Goal: Transaction & Acquisition: Purchase product/service

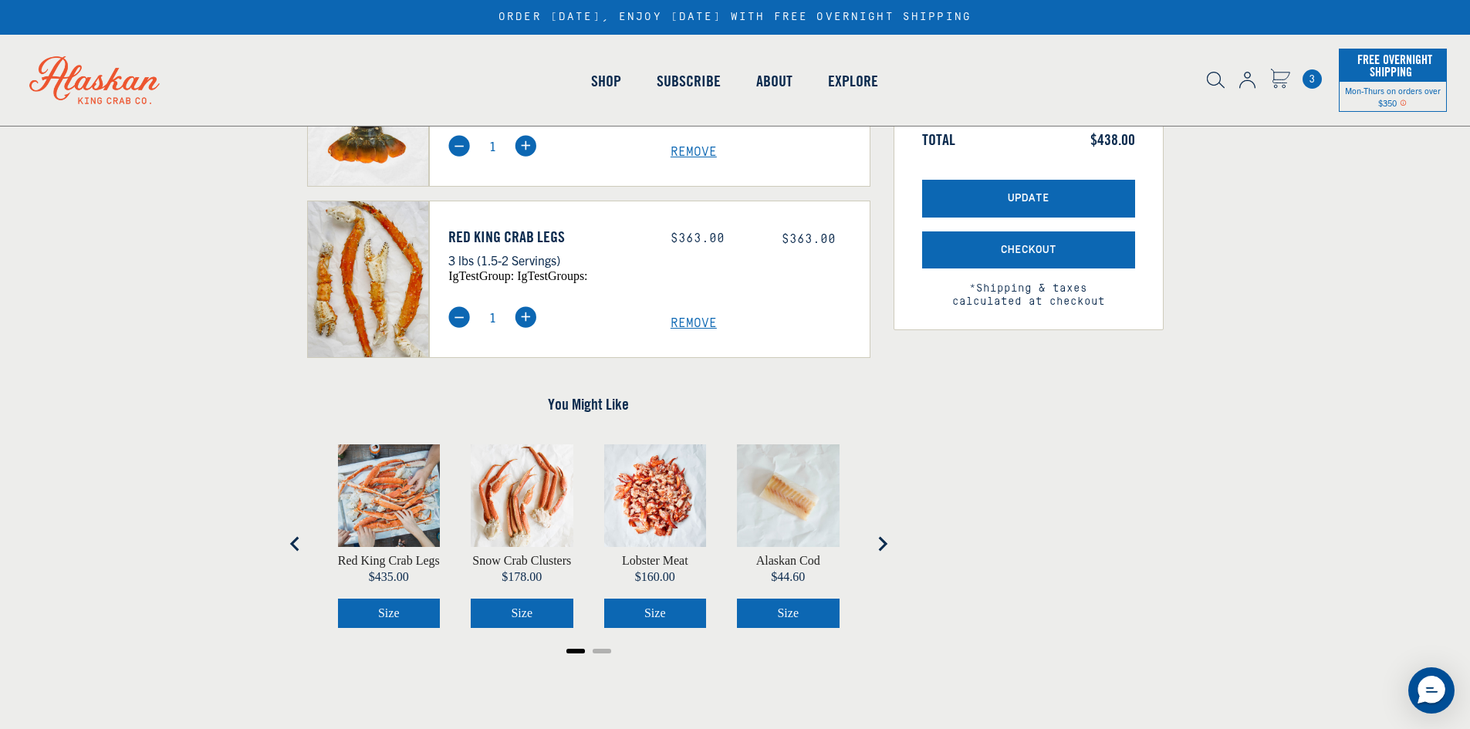
scroll to position [463, 0]
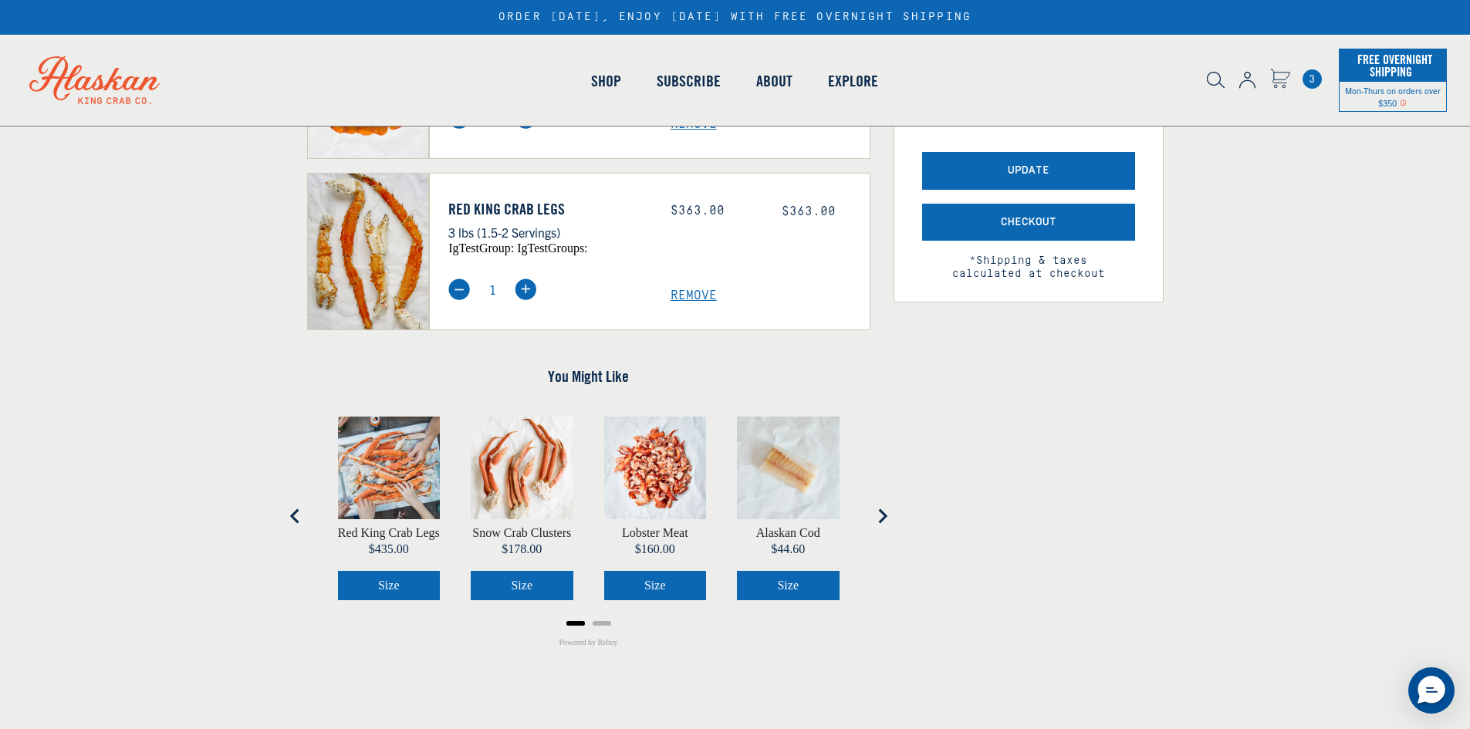
click at [884, 517] on icon "Next slide" at bounding box center [882, 516] width 9 height 15
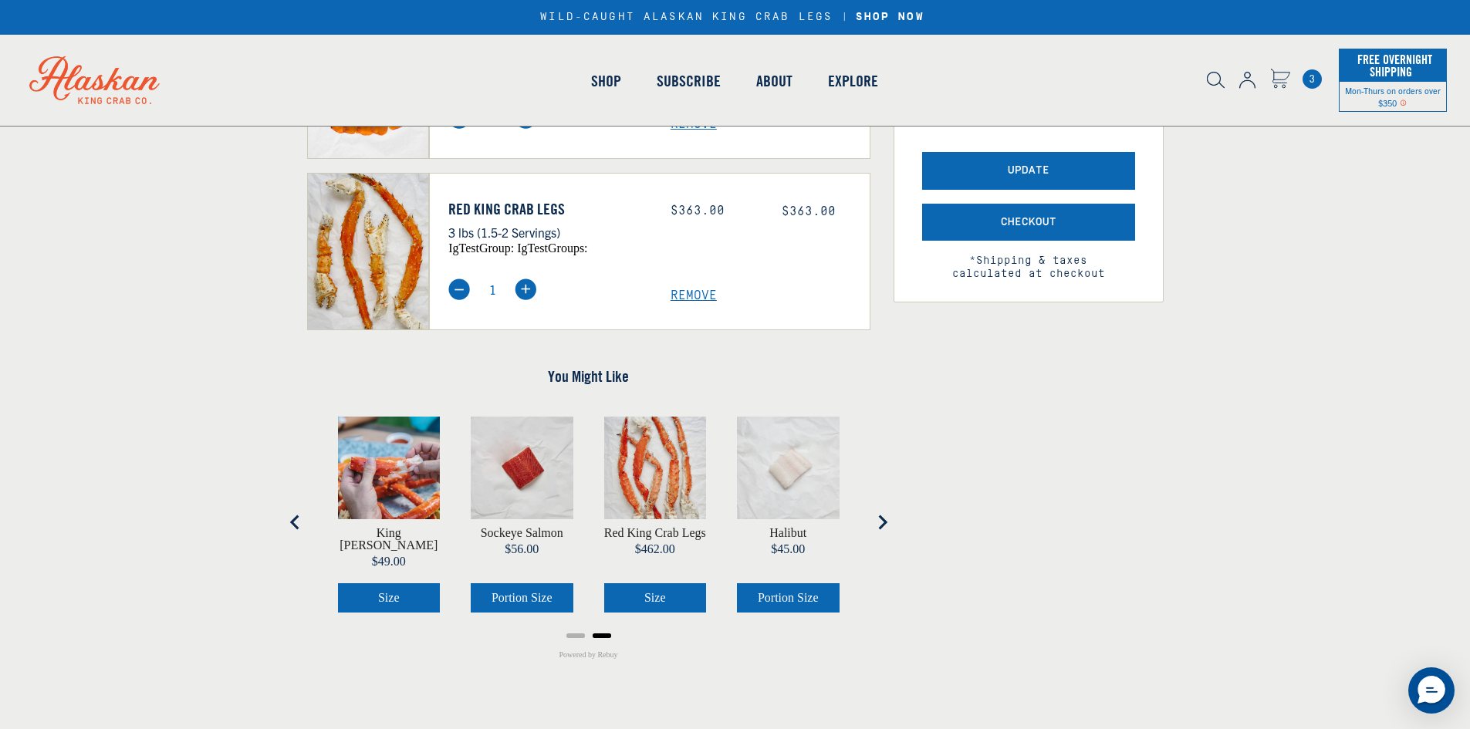
click at [398, 591] on span "Size" at bounding box center [389, 597] width 22 height 13
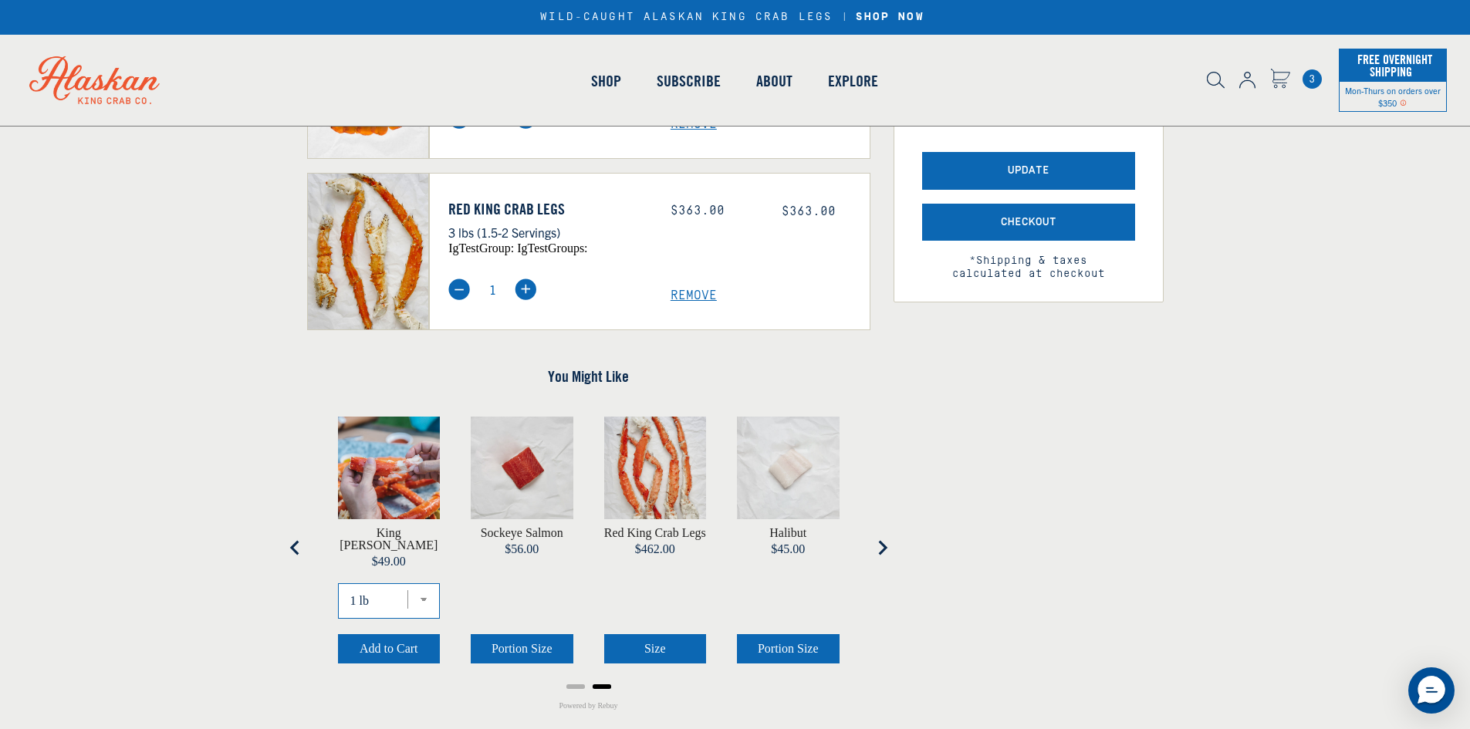
click at [421, 589] on select "1 lb 2 lbs 3 lbs 4 lbs" at bounding box center [389, 600] width 103 height 35
select select "40828839493711"
click at [338, 583] on select "1 lb 2 lbs 3 lbs 4 lbs" at bounding box center [389, 600] width 103 height 35
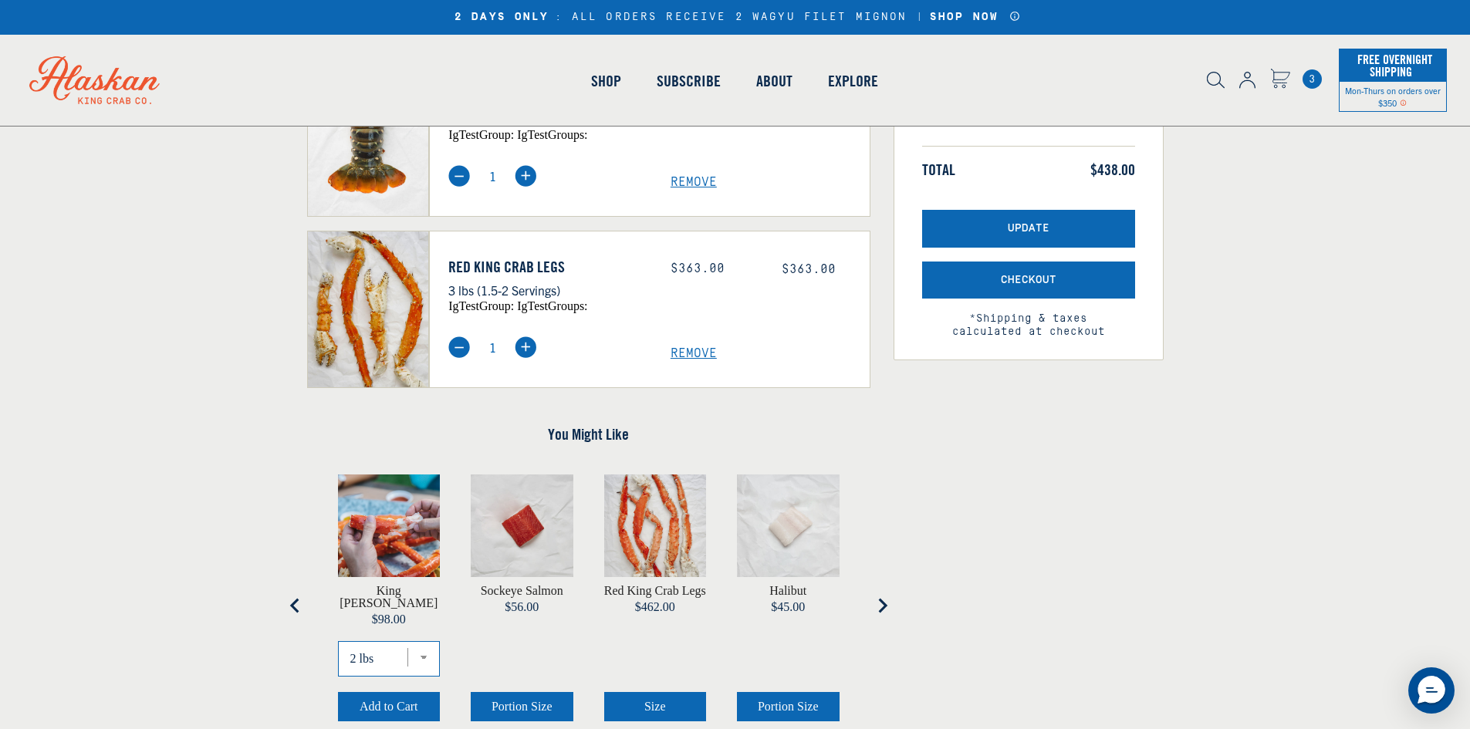
scroll to position [309, 0]
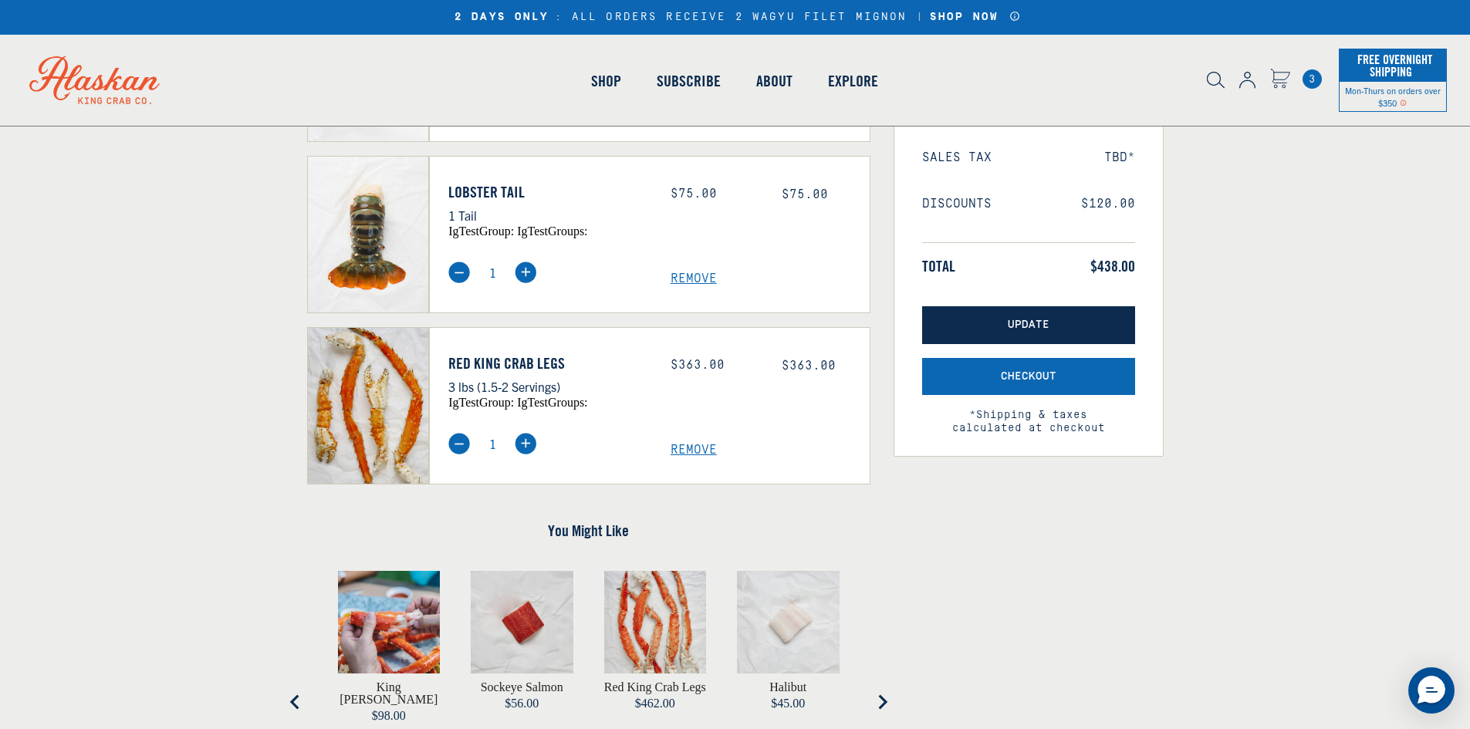
click at [1027, 326] on span "Update" at bounding box center [1029, 325] width 42 height 13
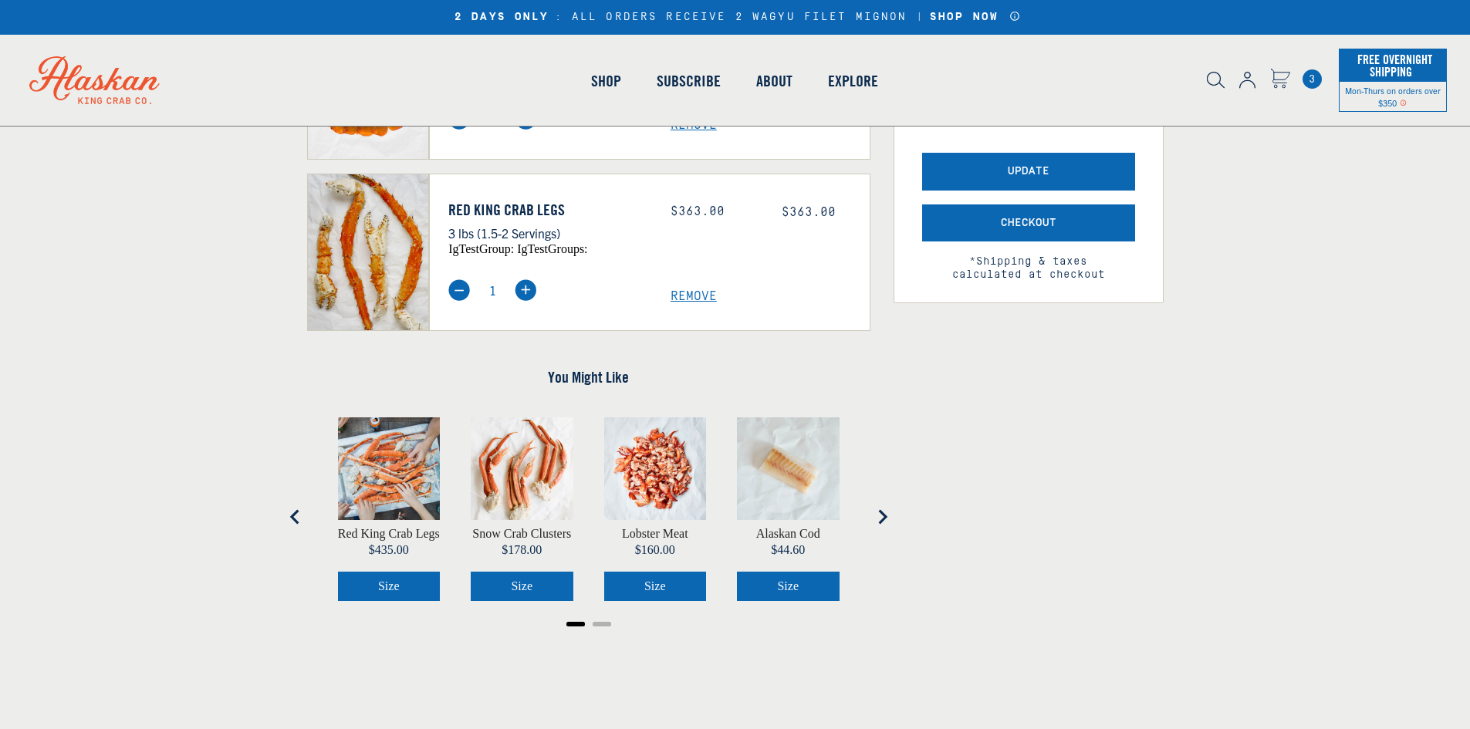
scroll to position [463, 0]
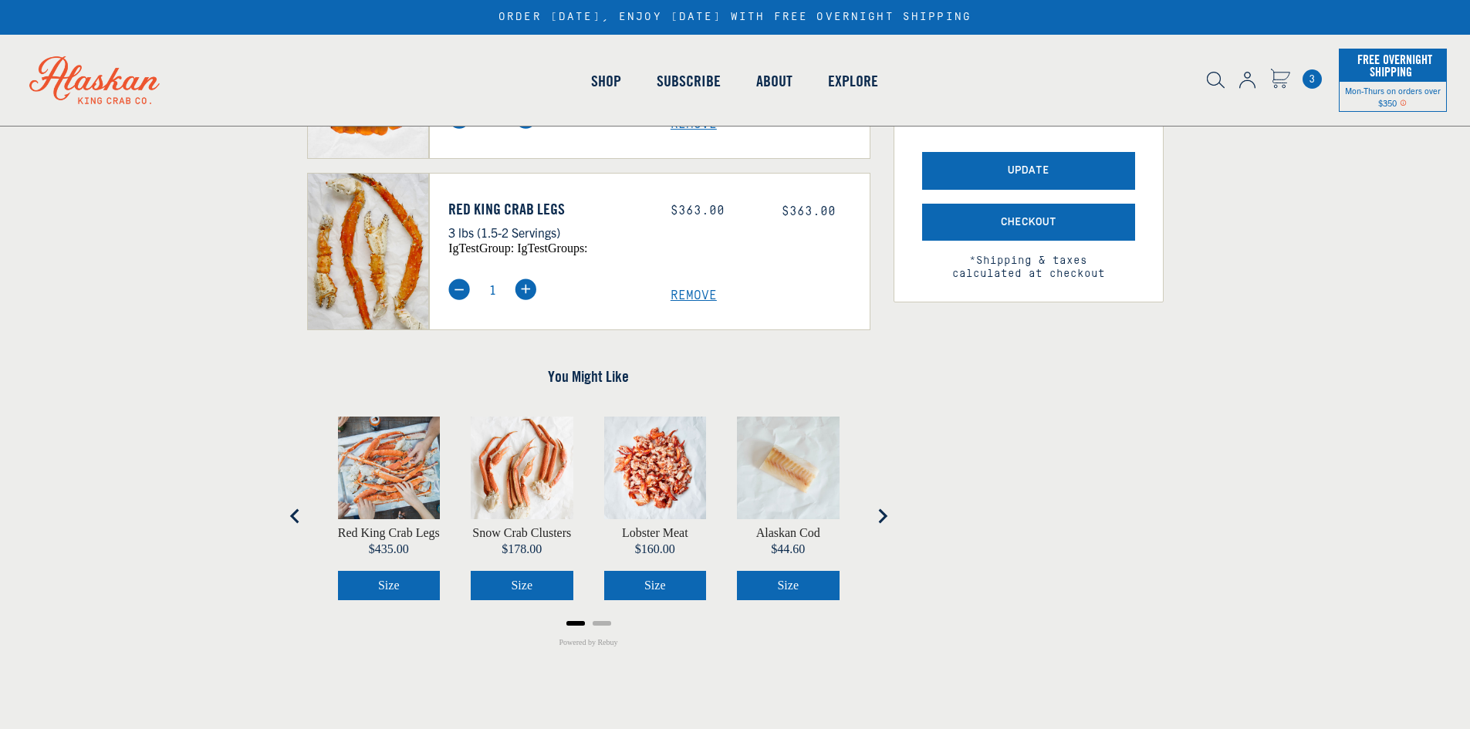
click at [883, 517] on icon "Next slide" at bounding box center [881, 515] width 15 height 15
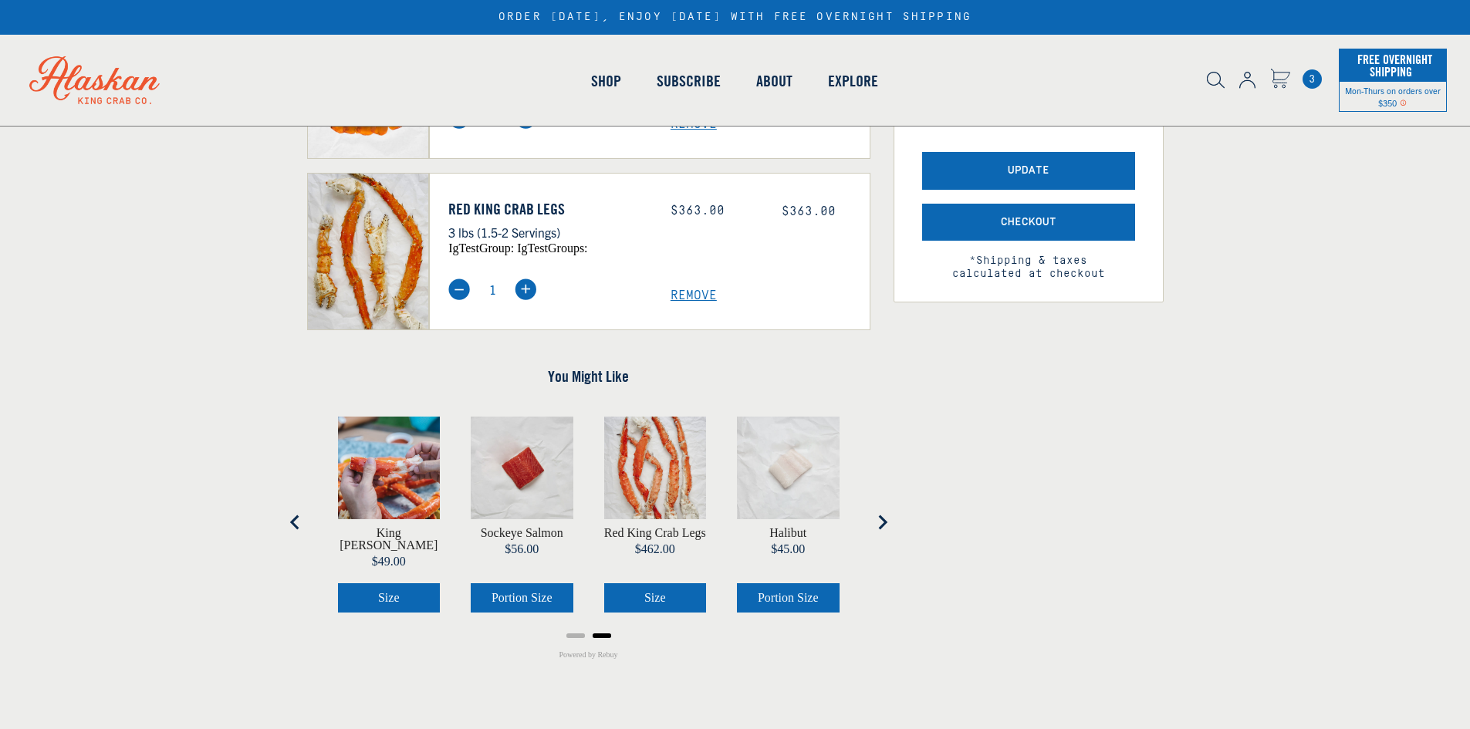
click at [391, 486] on img "product" at bounding box center [389, 468] width 103 height 103
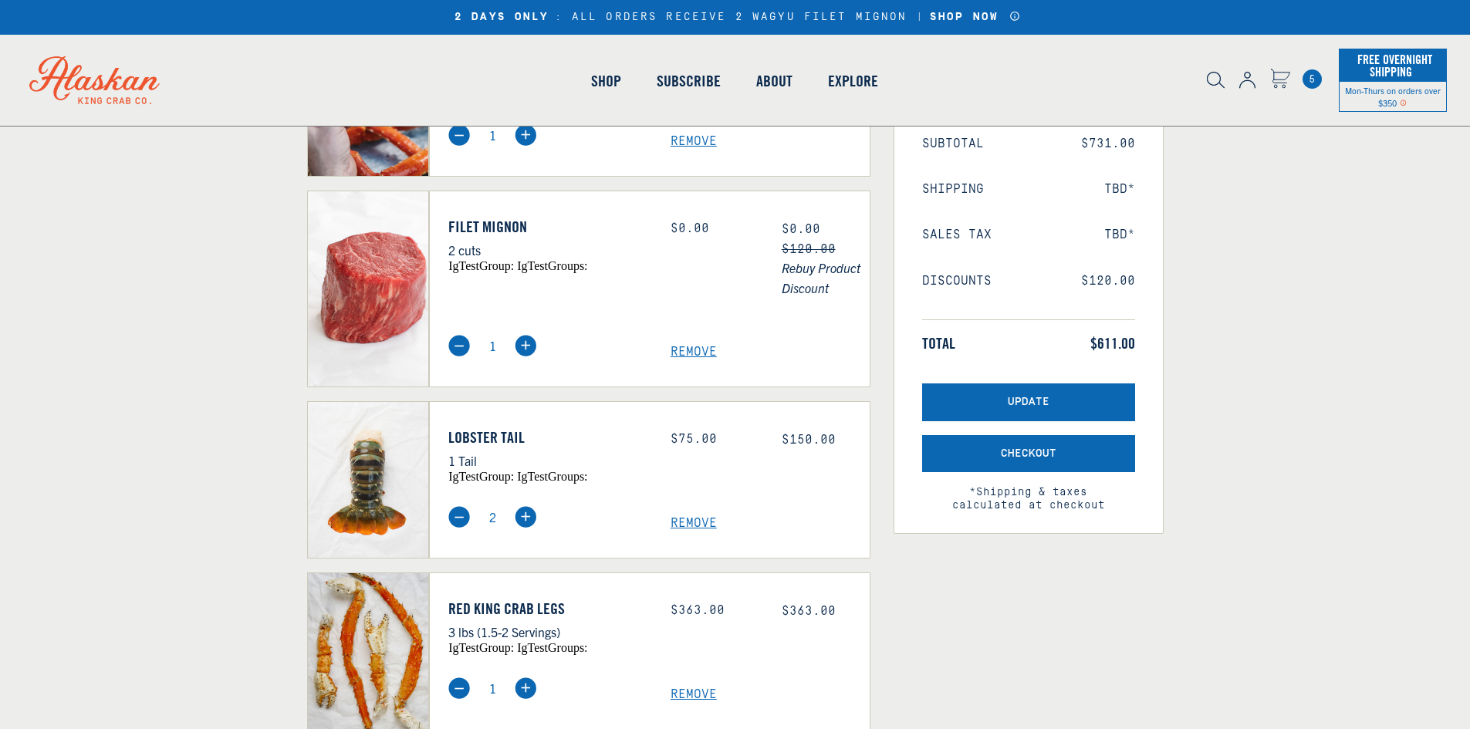
click at [693, 134] on div "Remove" at bounding box center [770, 135] width 222 height 29
click at [698, 143] on span "Remove" at bounding box center [769, 141] width 199 height 15
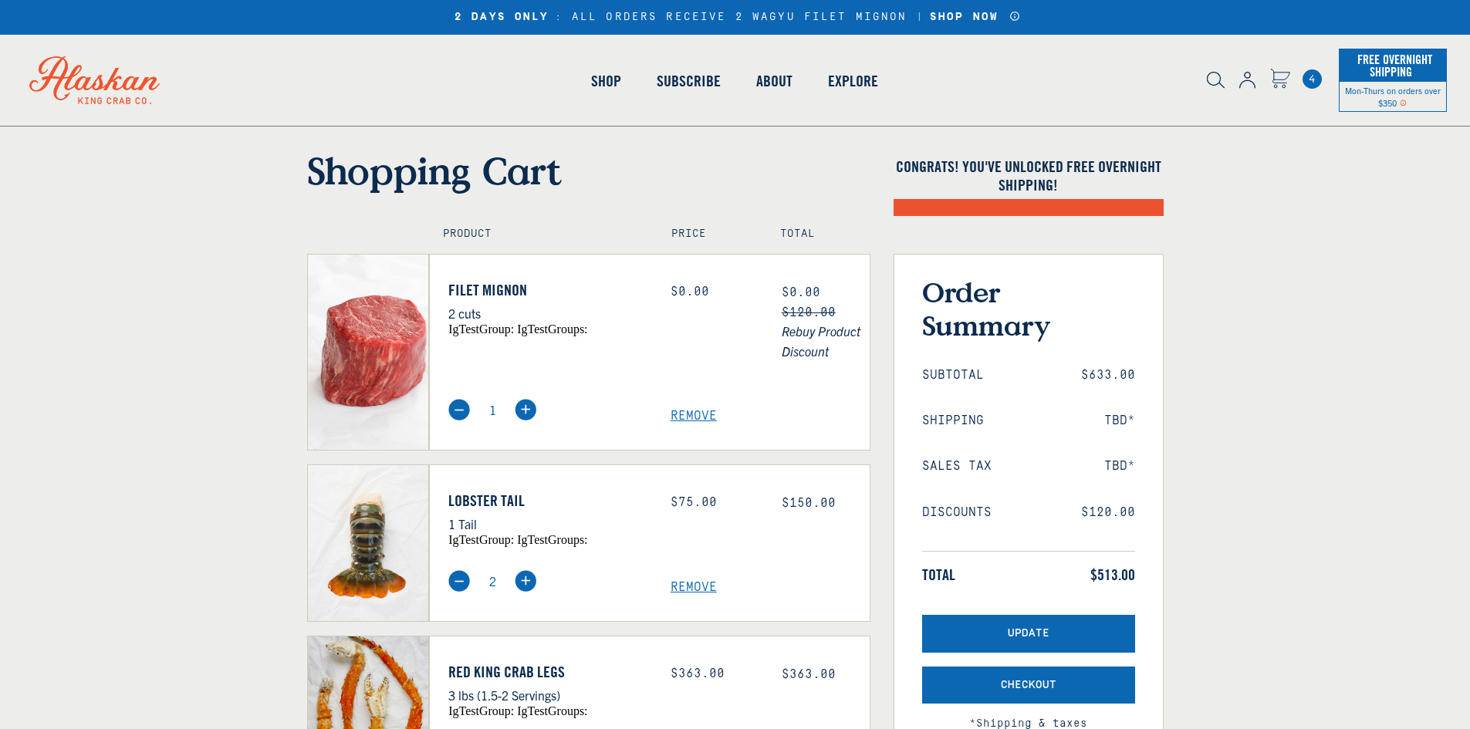
click at [697, 410] on span "Remove" at bounding box center [769, 416] width 199 height 15
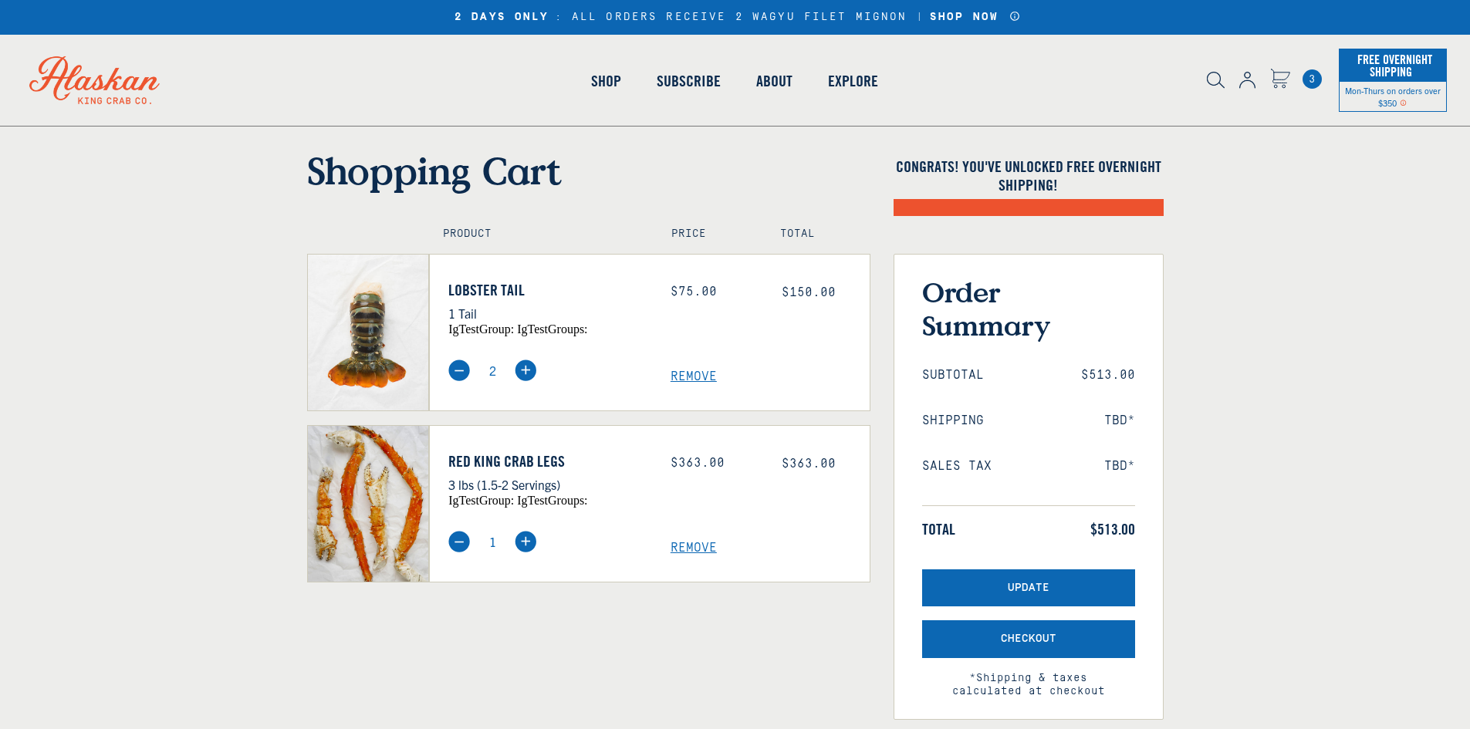
click at [697, 374] on span "Remove" at bounding box center [769, 377] width 199 height 15
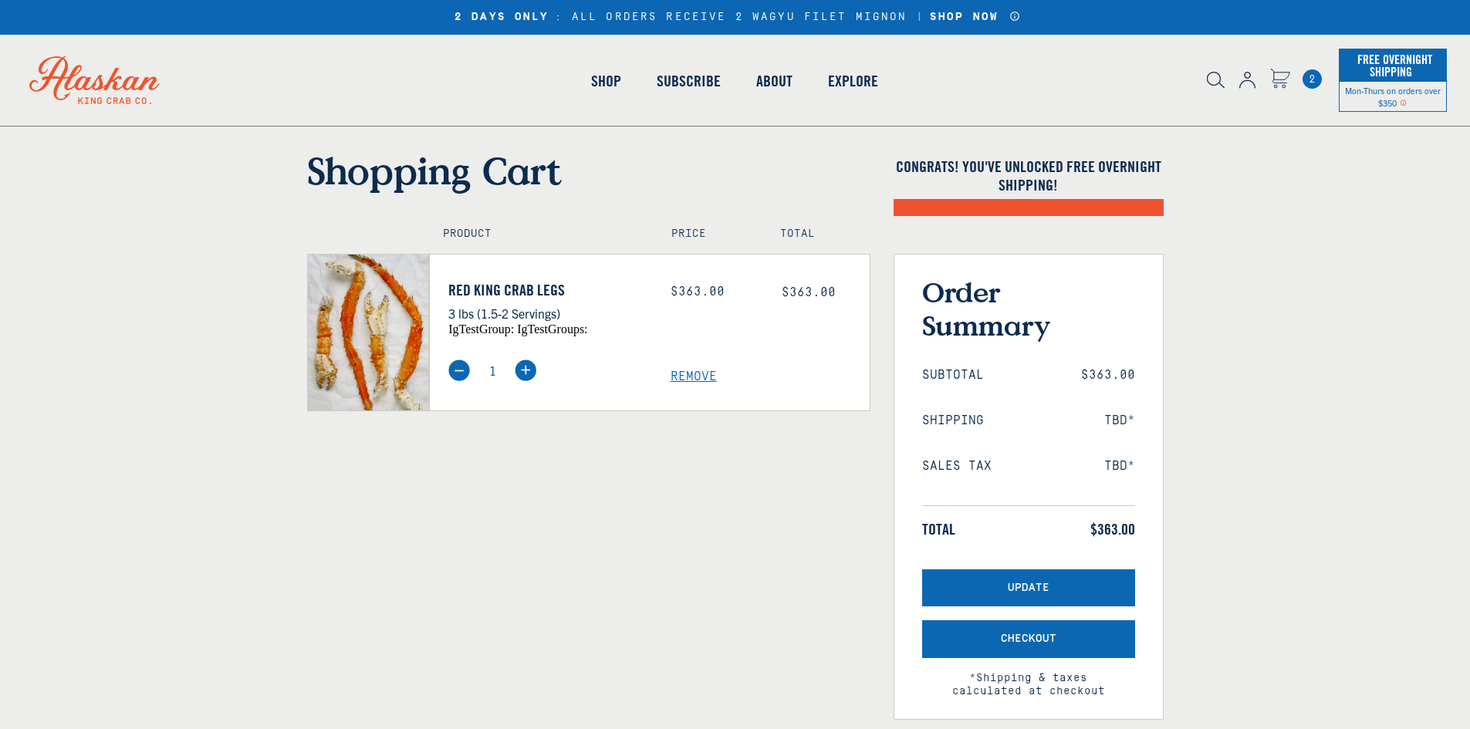
click at [703, 379] on span "Remove" at bounding box center [769, 377] width 199 height 15
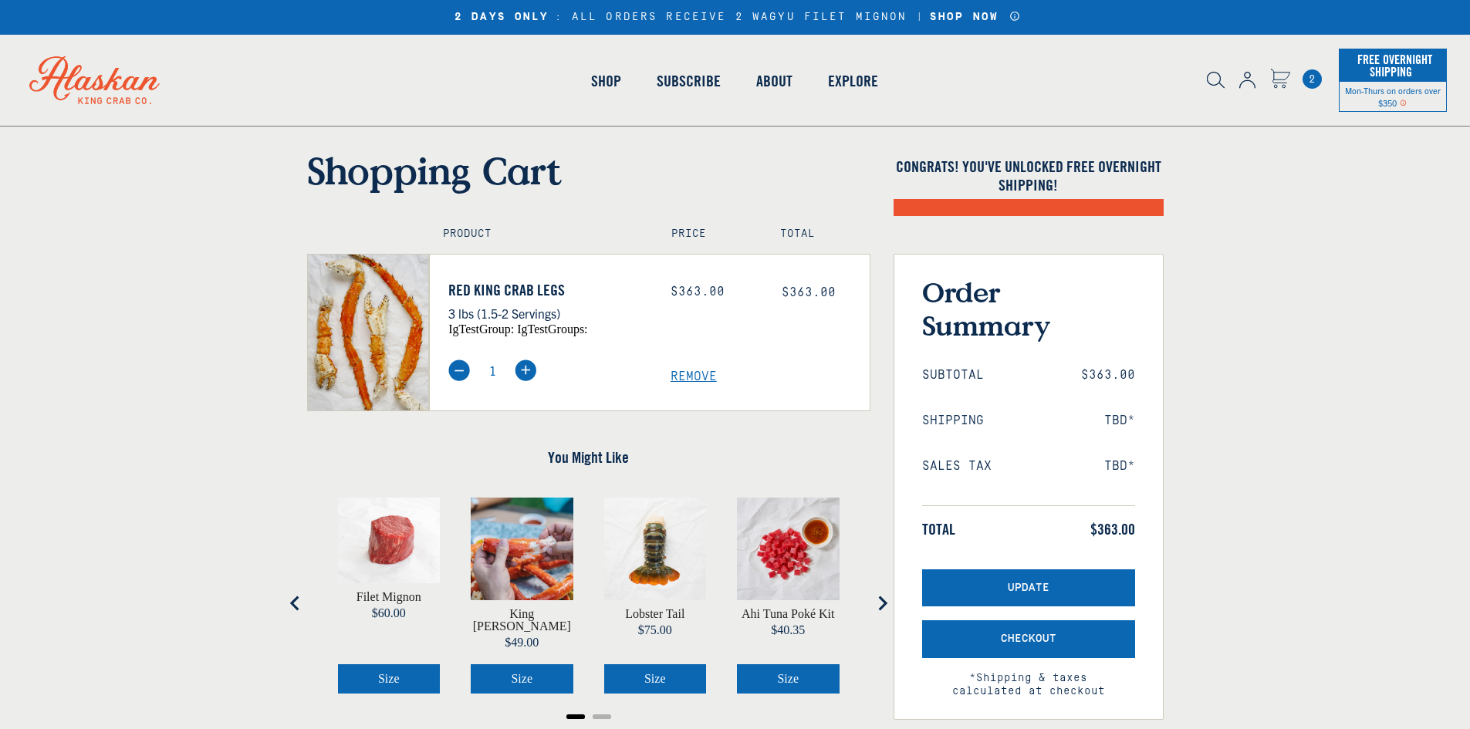
click at [698, 374] on span "Remove" at bounding box center [769, 377] width 199 height 15
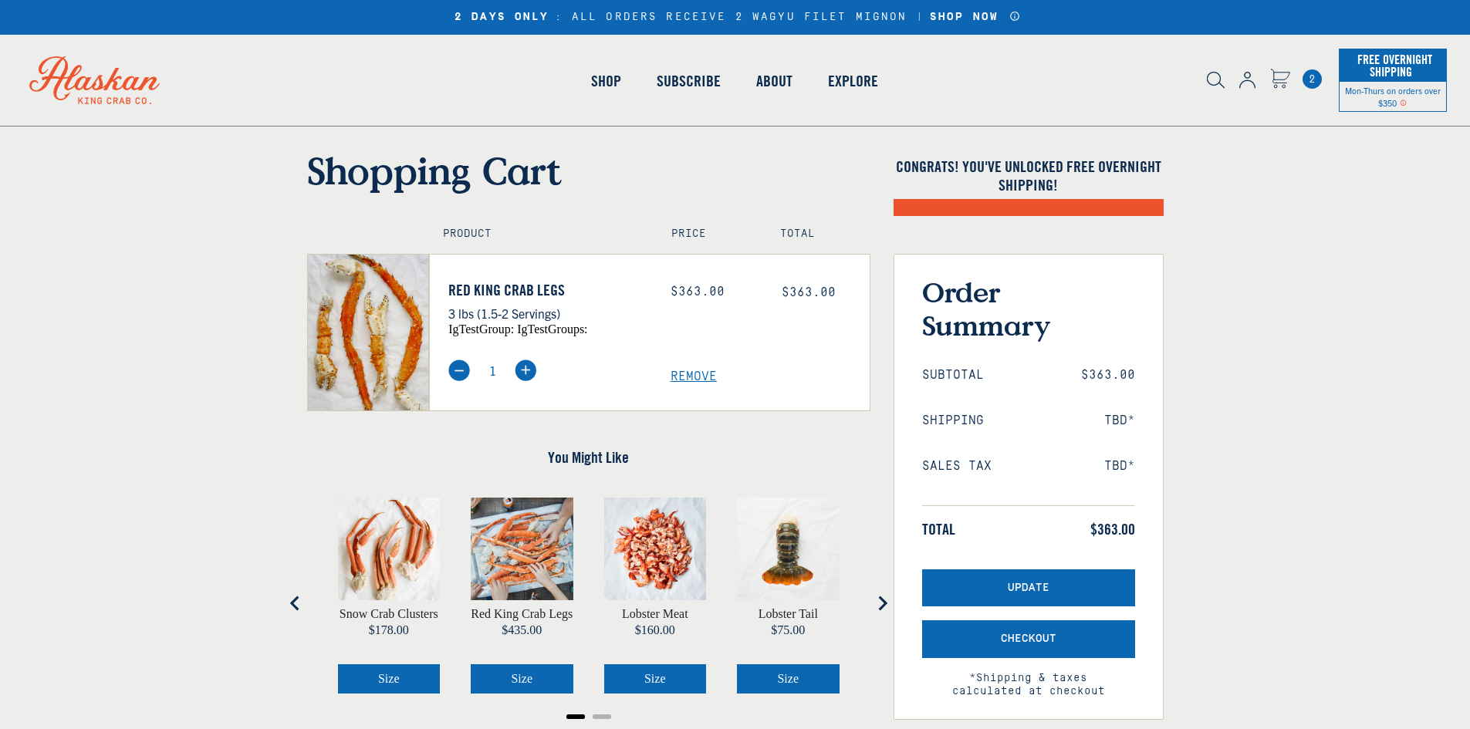
click at [683, 373] on span "Remove" at bounding box center [769, 377] width 199 height 15
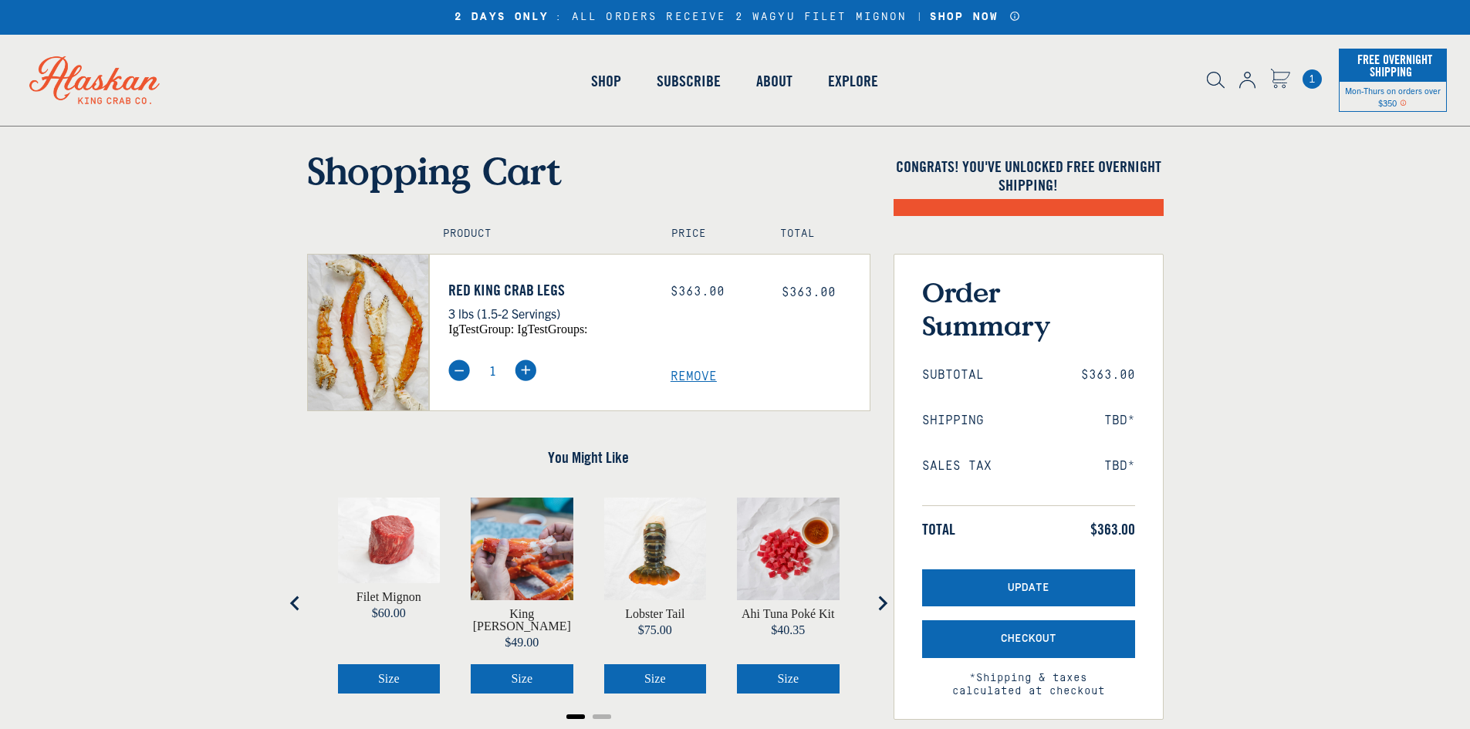
click at [457, 370] on img at bounding box center [459, 370] width 22 height 22
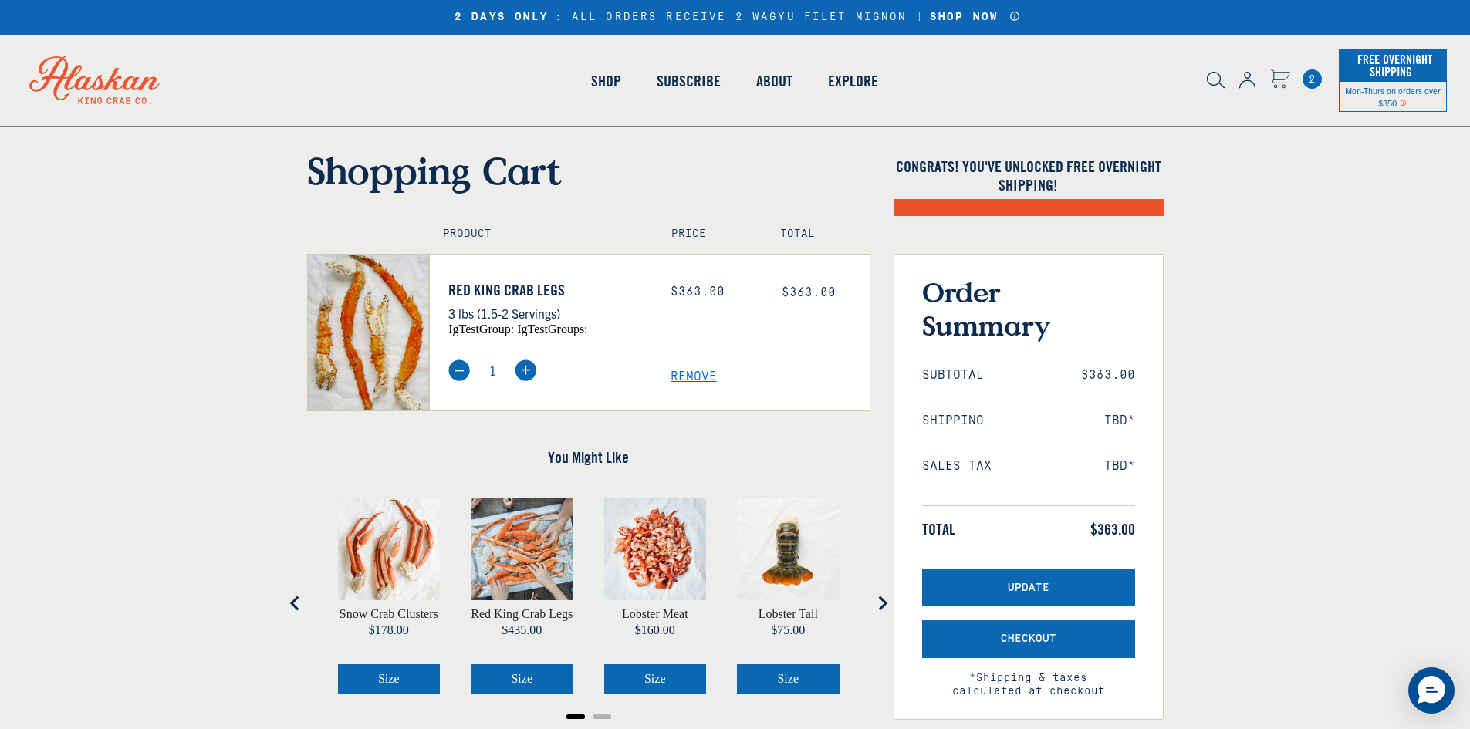
click at [457, 370] on img at bounding box center [459, 370] width 22 height 22
click at [703, 371] on span "Remove" at bounding box center [769, 377] width 199 height 15
click at [1311, 77] on span "2" at bounding box center [1311, 78] width 19 height 19
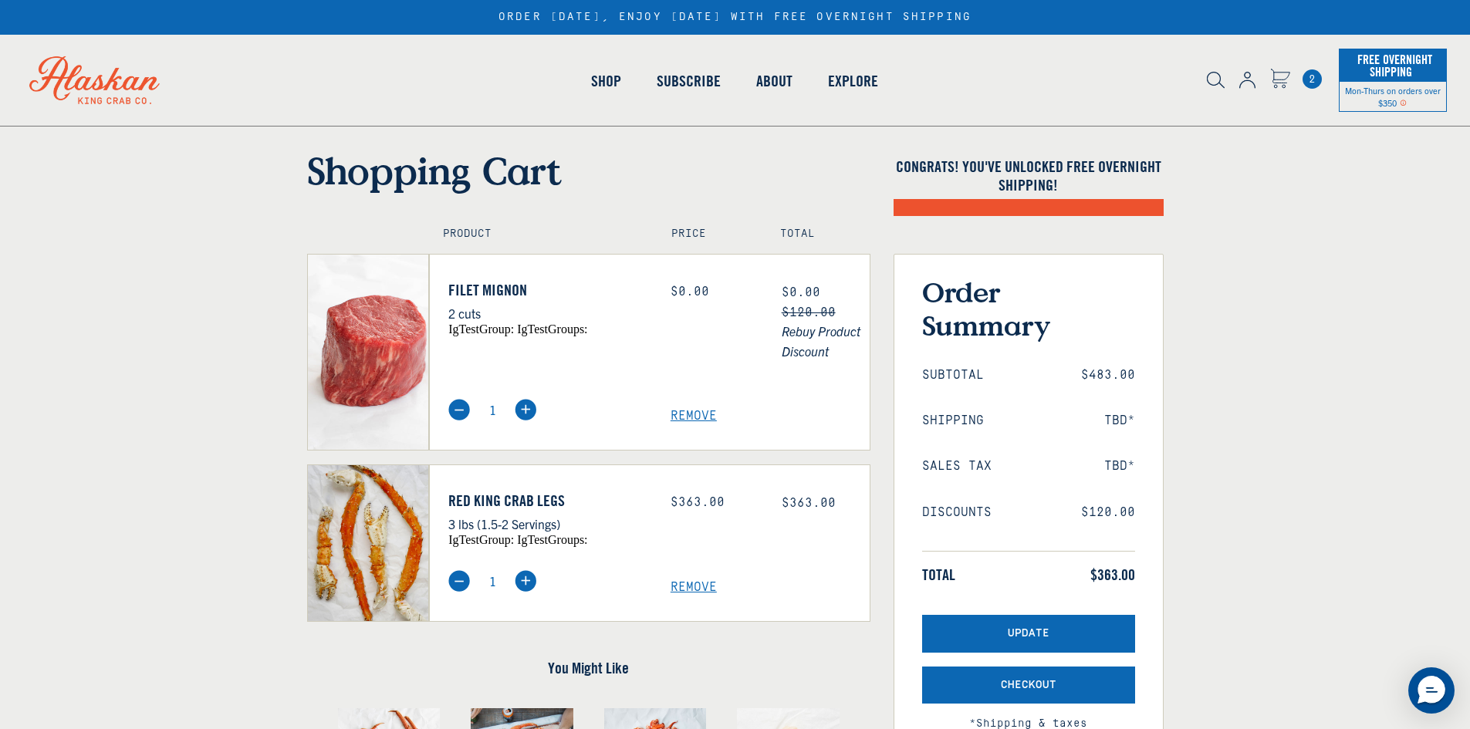
click at [1251, 82] on img at bounding box center [1247, 80] width 16 height 17
